Goal: Task Accomplishment & Management: Manage account settings

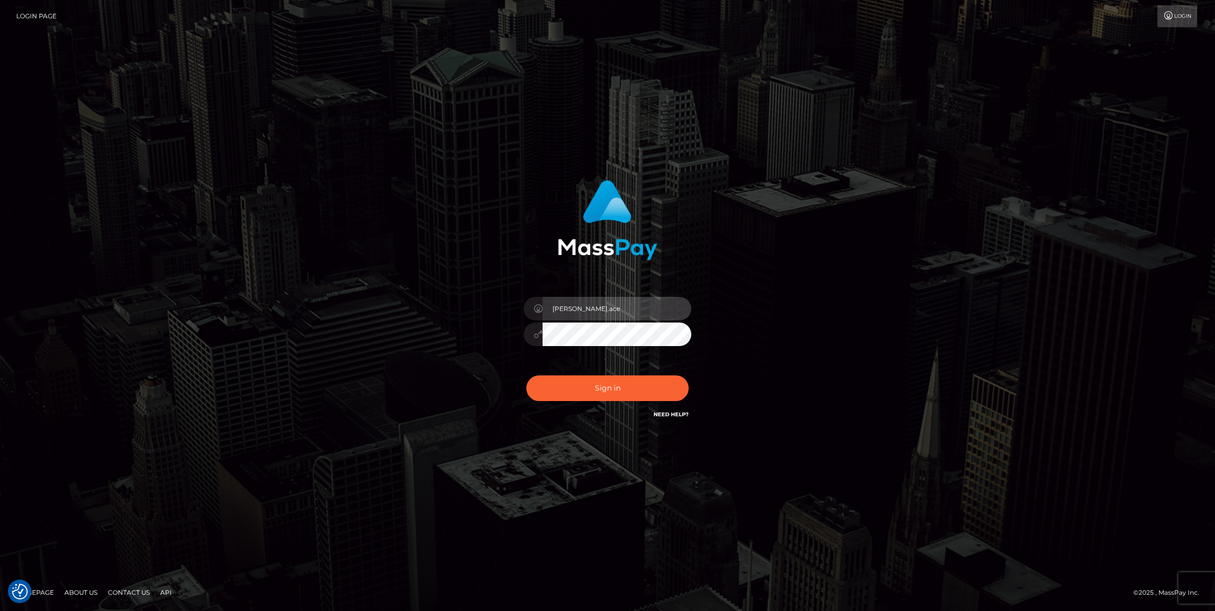
click at [625, 313] on input "caroline.ace" at bounding box center [617, 309] width 149 height 24
type input "Caroline-spree"
click at [618, 386] on button "Sign in" at bounding box center [607, 388] width 162 height 26
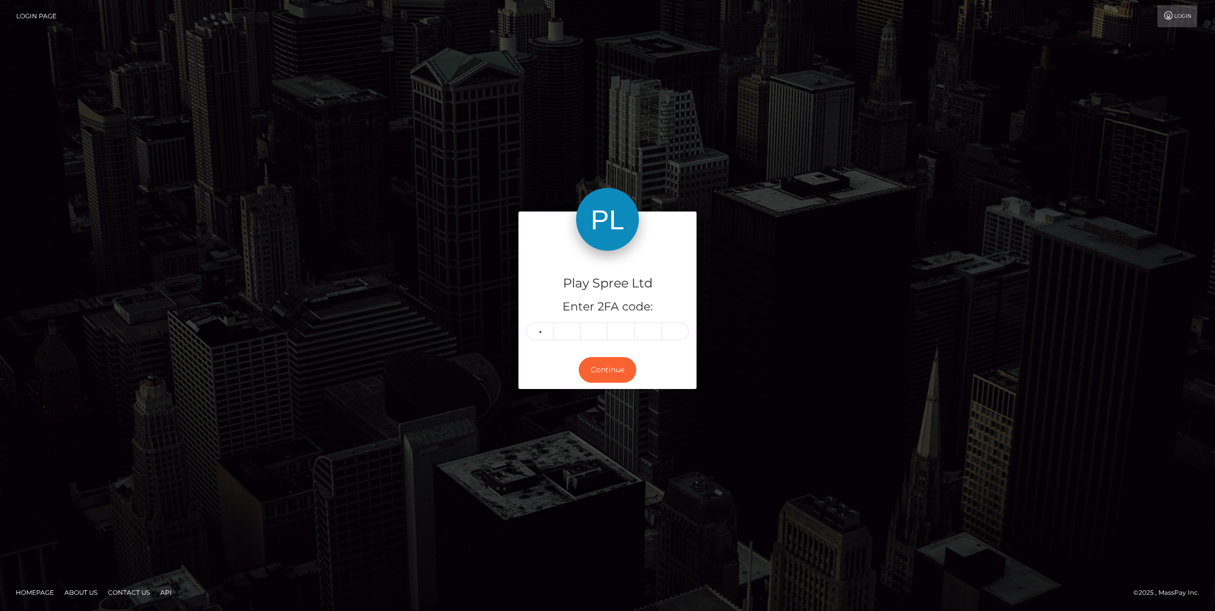
type input "8"
type input "6"
type input "0"
type input "7"
type input "3"
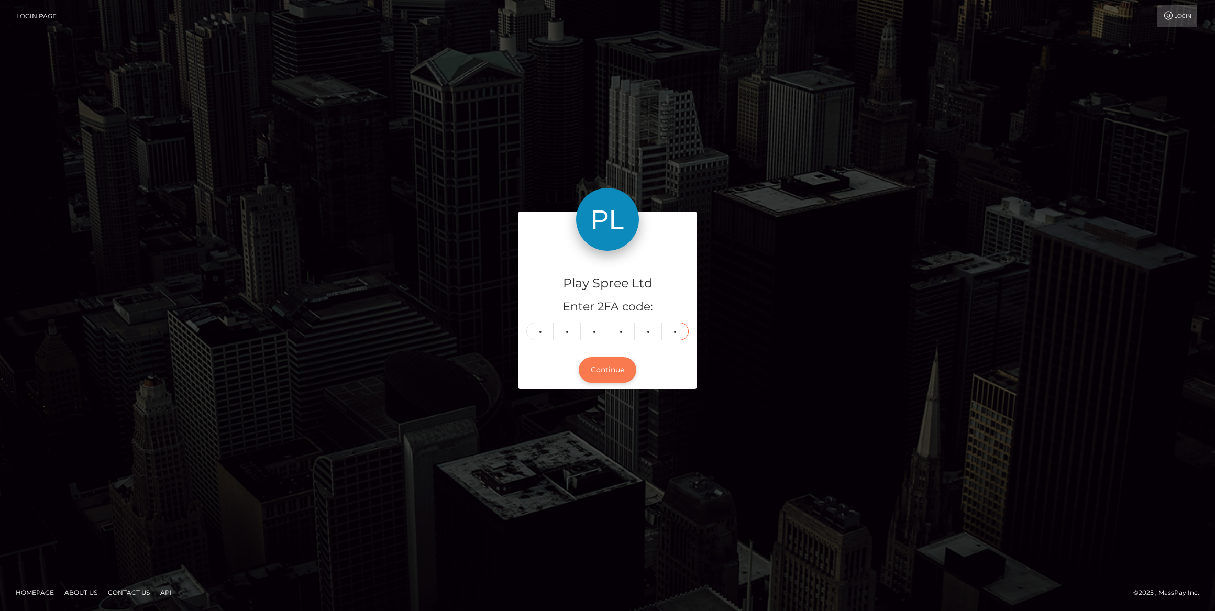
type input "7"
click at [603, 368] on button "Continue" at bounding box center [608, 370] width 58 height 26
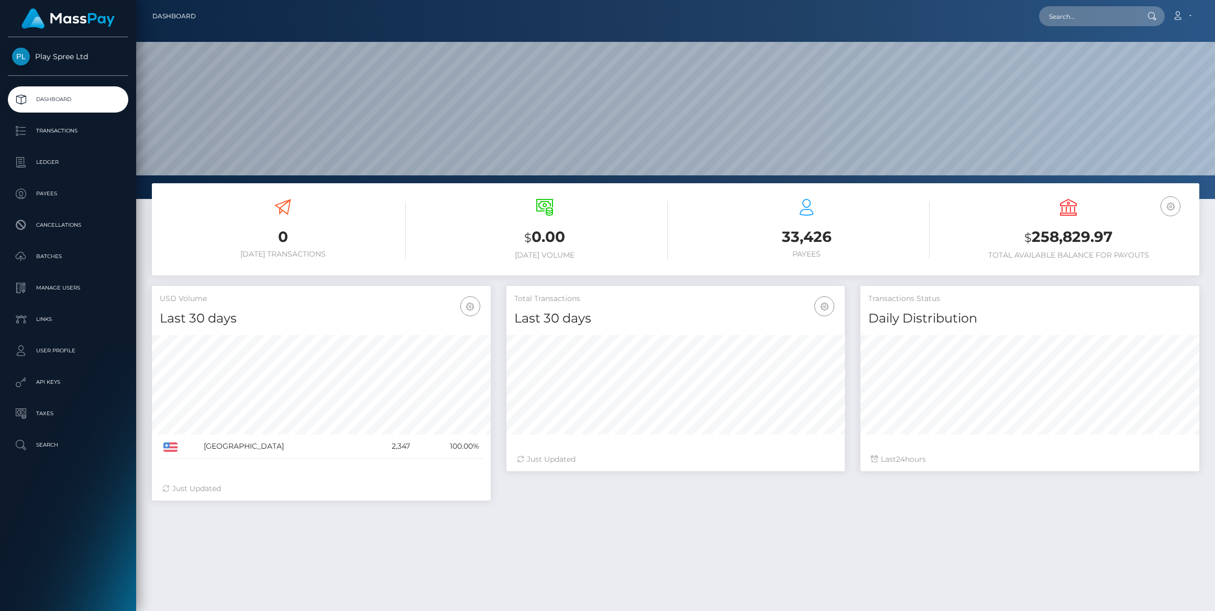
scroll to position [185, 339]
drag, startPoint x: 63, startPoint y: 286, endPoint x: 73, endPoint y: 287, distance: 9.5
click at [63, 286] on p "Manage Users" at bounding box center [68, 288] width 112 height 16
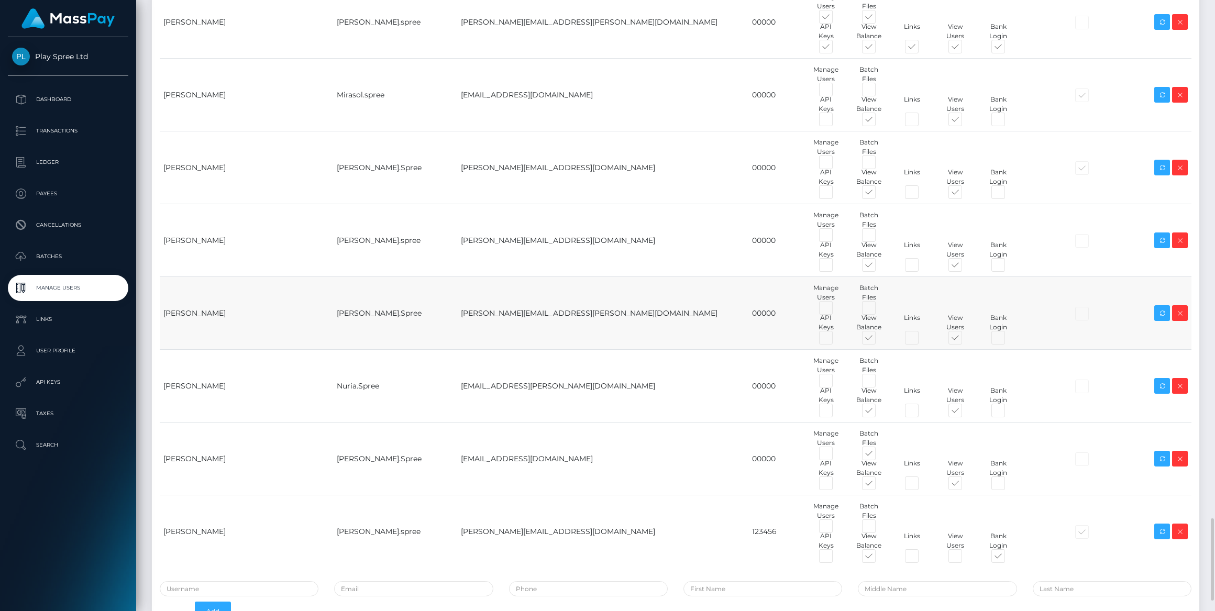
scroll to position [3903, 0]
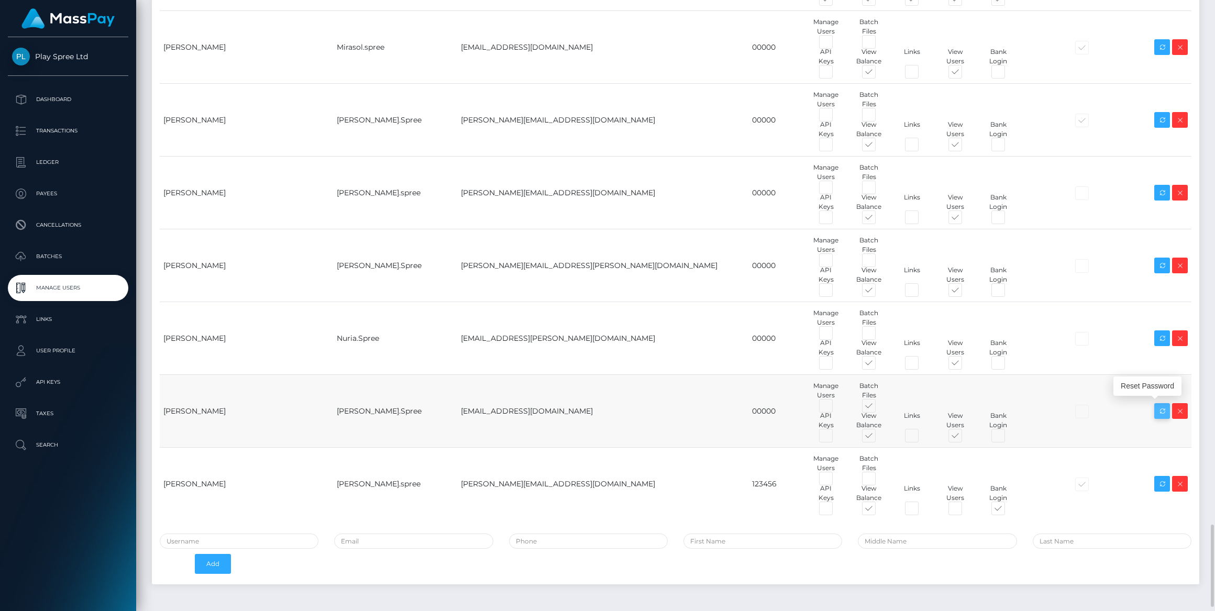
click at [1159, 408] on icon at bounding box center [1162, 411] width 13 height 13
